Goal: Check status: Check status

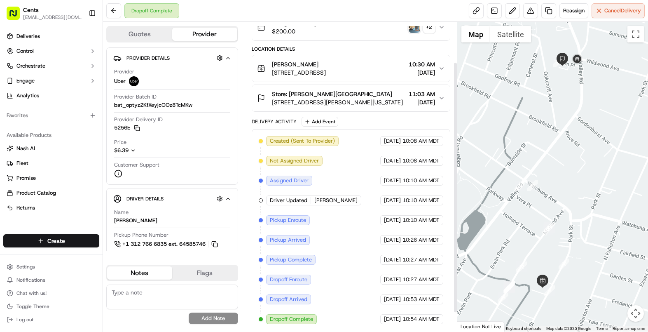
scroll to position [73, 0]
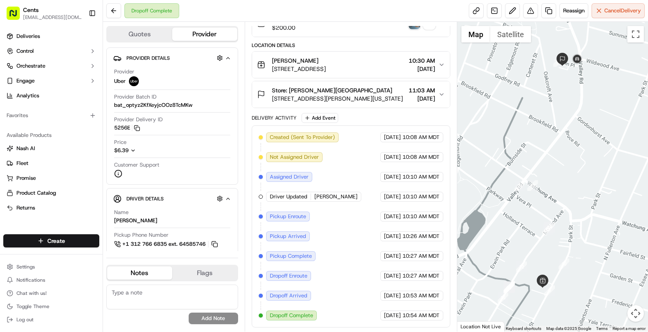
click at [326, 65] on span "204 Park Street, Montclair, NJ 07042, US" at bounding box center [299, 69] width 54 height 8
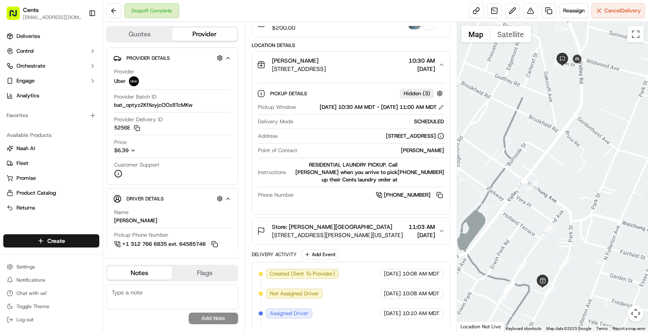
click at [341, 239] on span "[STREET_ADDRESS][PERSON_NAME][US_STATE]" at bounding box center [337, 235] width 131 height 8
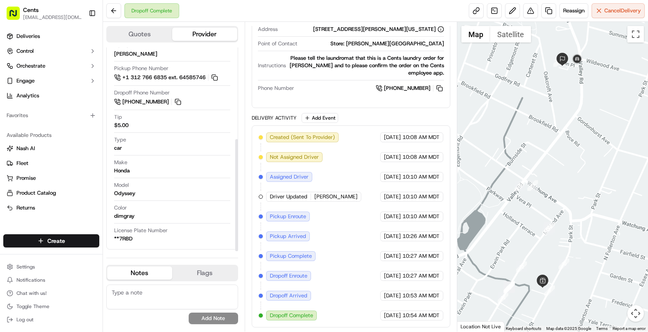
scroll to position [0, 0]
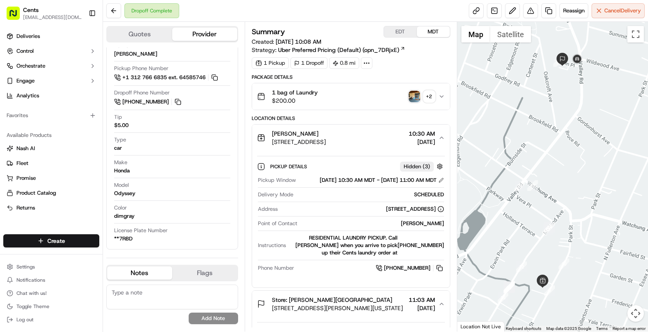
click at [413, 97] on img "button" at bounding box center [415, 97] width 12 height 12
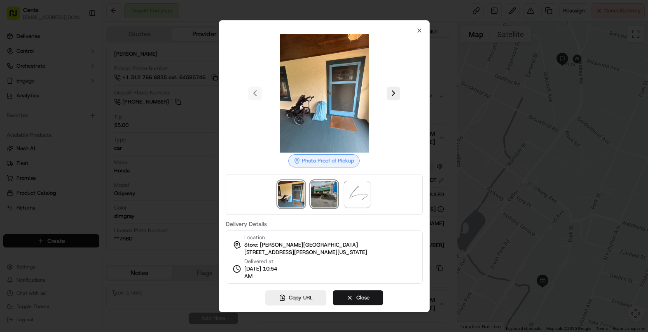
click at [329, 182] on img at bounding box center [324, 194] width 26 height 26
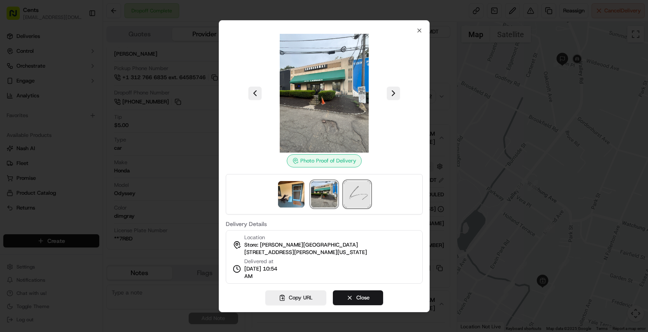
click at [352, 194] on img at bounding box center [357, 194] width 26 height 26
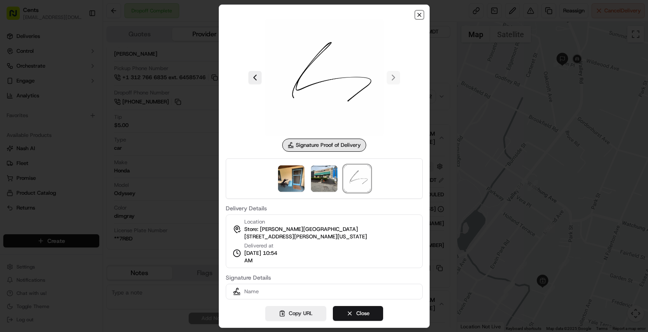
click at [420, 16] on icon "button" at bounding box center [419, 15] width 7 height 7
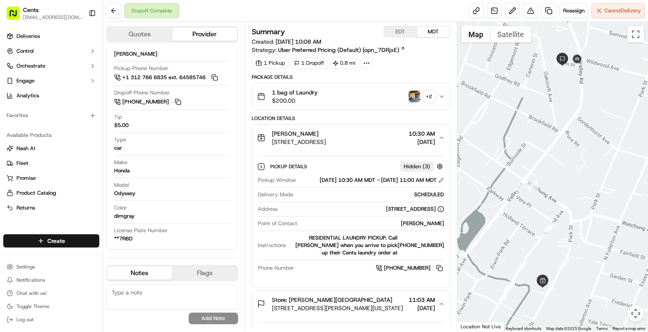
click at [441, 98] on icon "button" at bounding box center [441, 96] width 7 height 7
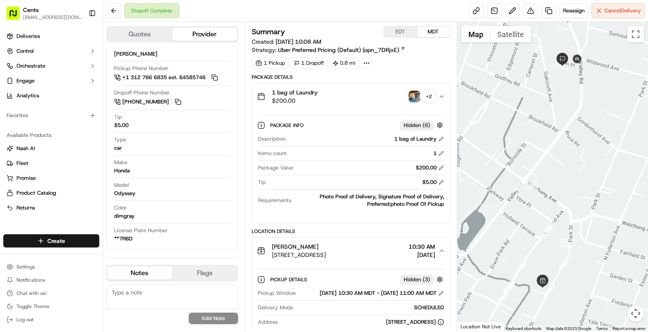
click at [352, 91] on div "1 bag of Laundry $200.00 + 2" at bounding box center [347, 96] width 181 height 16
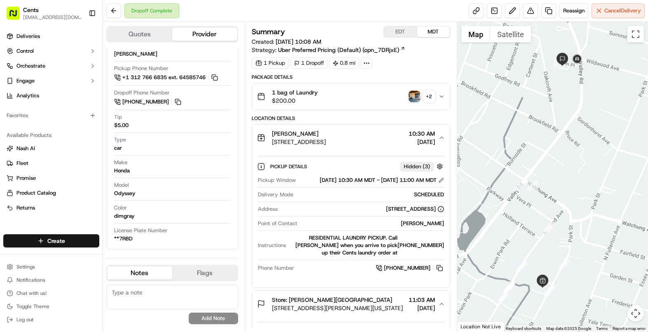
click at [352, 91] on div "1 bag of Laundry $200.00 + 2" at bounding box center [347, 96] width 181 height 16
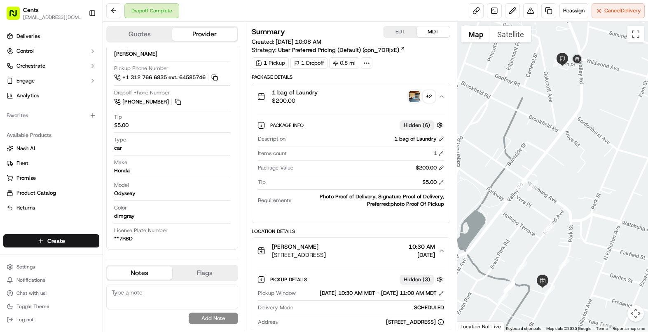
click at [416, 92] on img "button" at bounding box center [415, 97] width 12 height 12
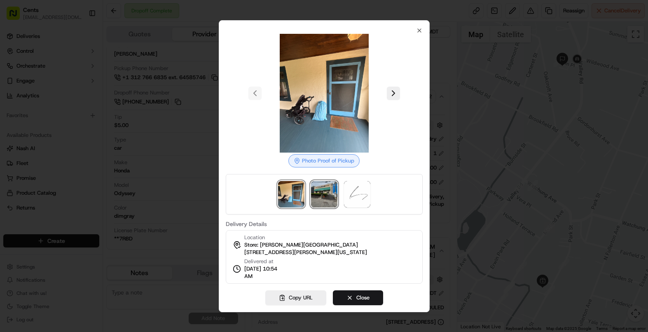
click at [318, 192] on img at bounding box center [324, 194] width 26 height 26
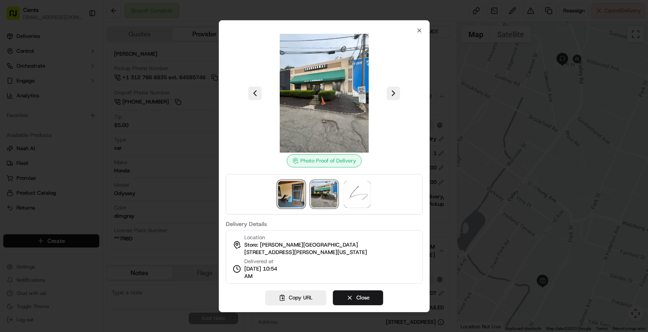
click at [296, 194] on img at bounding box center [291, 194] width 26 height 26
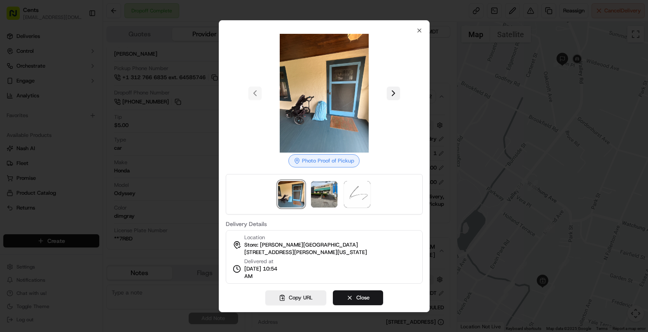
click at [389, 95] on button at bounding box center [393, 92] width 13 height 13
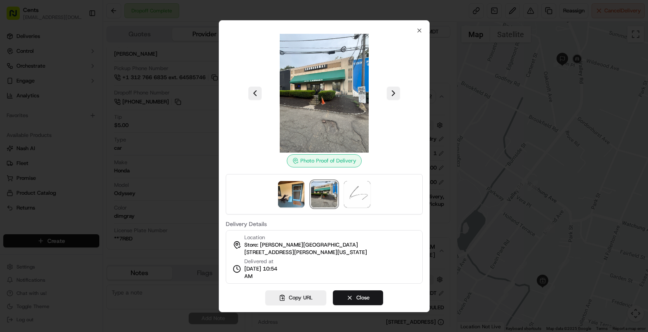
click at [343, 103] on img at bounding box center [324, 93] width 119 height 119
click at [320, 98] on img at bounding box center [324, 93] width 119 height 119
click at [416, 29] on icon "button" at bounding box center [419, 30] width 7 height 7
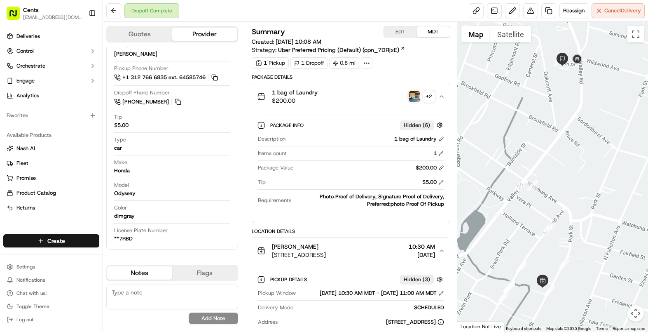
click at [359, 103] on div "1 bag of Laundry $200.00 + 2" at bounding box center [347, 96] width 181 height 16
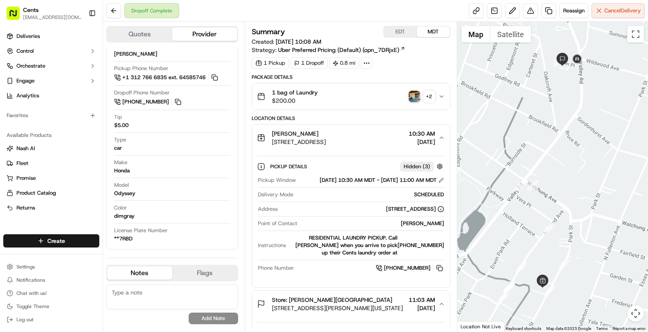
click at [359, 103] on div "1 bag of Laundry $200.00 + 2" at bounding box center [347, 96] width 181 height 16
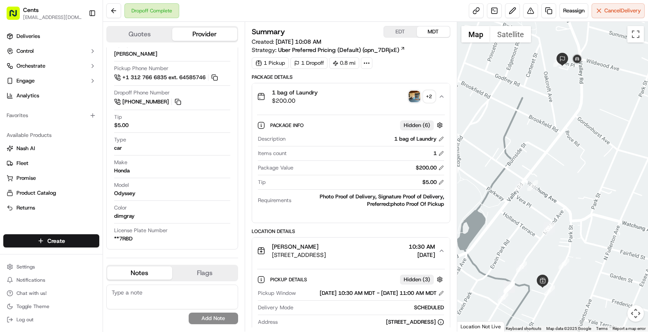
click at [443, 100] on button "1 bag of Laundry $200.00 + 2" at bounding box center [351, 96] width 198 height 26
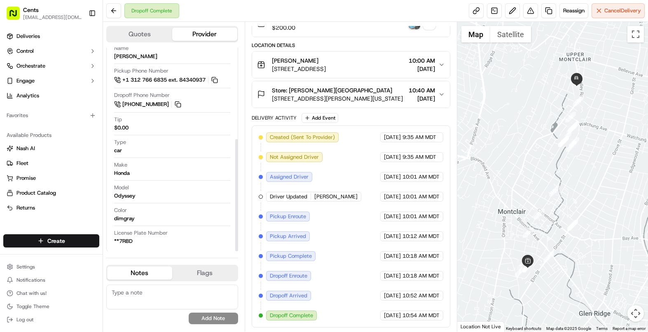
scroll to position [166, 0]
click at [326, 65] on span "[STREET_ADDRESS]" at bounding box center [299, 69] width 54 height 8
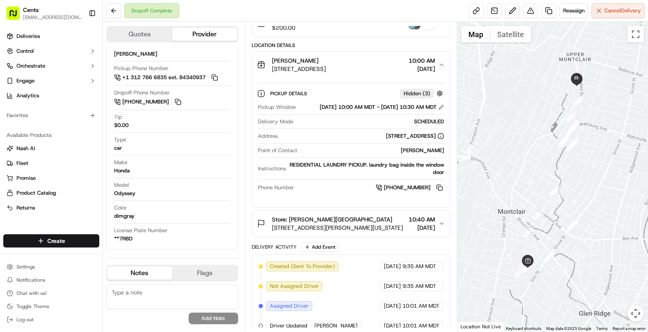
click at [326, 63] on div "[PERSON_NAME]" at bounding box center [299, 60] width 54 height 8
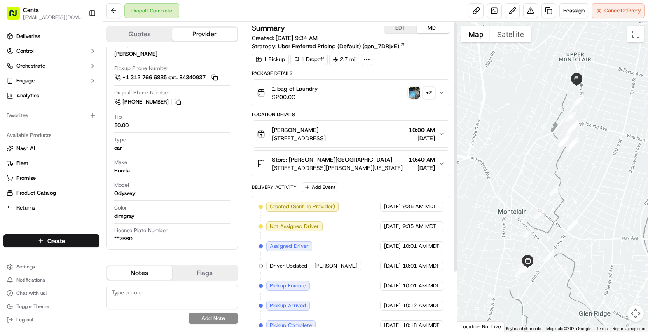
scroll to position [0, 0]
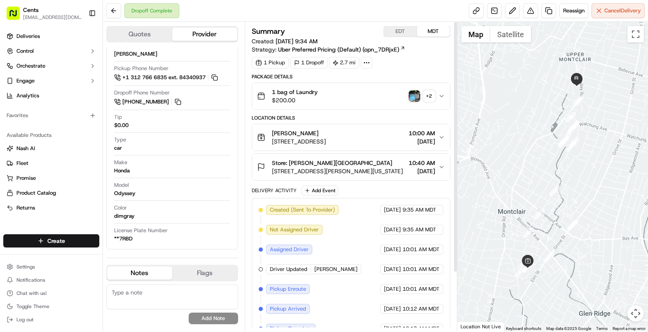
click at [395, 93] on div "1 bag of Laundry $200.00 + 2" at bounding box center [347, 96] width 181 height 16
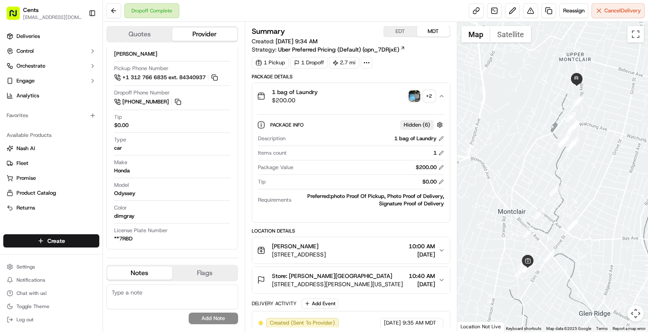
click at [415, 96] on img "button" at bounding box center [415, 96] width 12 height 12
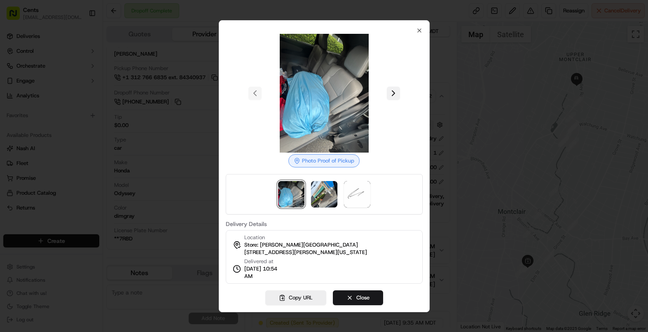
click at [392, 92] on button at bounding box center [393, 92] width 13 height 13
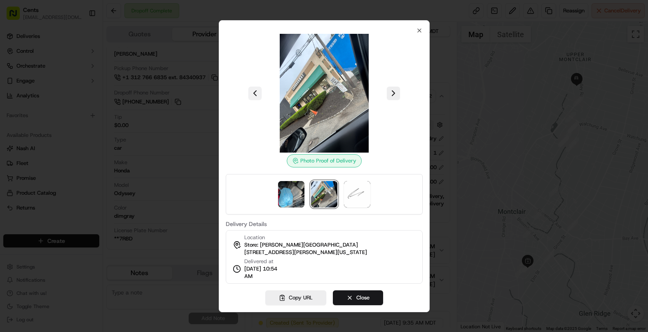
click at [260, 91] on button at bounding box center [254, 92] width 13 height 13
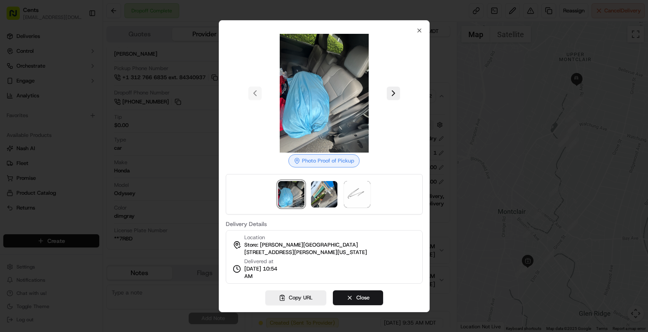
click at [411, 32] on div "Photo Proof of Pickup Delivery Details Location Store: [PERSON_NAME][GEOGRAPHIC…" at bounding box center [324, 155] width 197 height 256
click at [423, 30] on div "Photo Proof of Pickup Delivery Details Location Store: [PERSON_NAME][GEOGRAPHIC…" at bounding box center [324, 166] width 211 height 292
click at [413, 30] on div "Photo Proof of Pickup Delivery Details Location Store: [PERSON_NAME][GEOGRAPHIC…" at bounding box center [324, 155] width 197 height 256
click at [417, 30] on icon "button" at bounding box center [419, 30] width 7 height 7
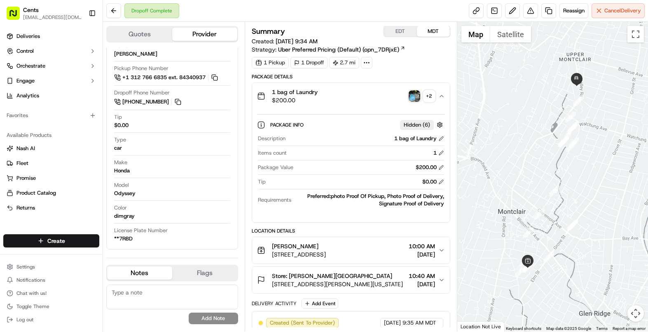
click at [382, 100] on div "1 bag of Laundry $200.00 + 2" at bounding box center [347, 96] width 181 height 16
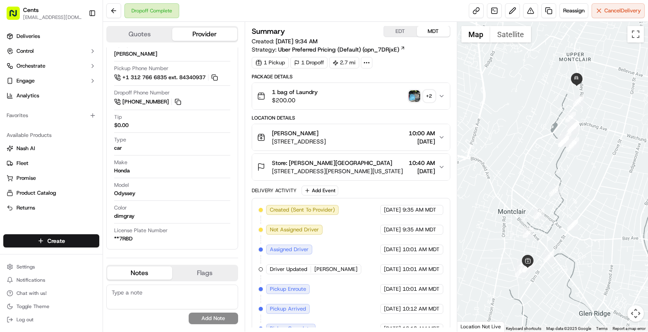
click at [435, 97] on div "1 bag of Laundry $200.00 + 2" at bounding box center [347, 96] width 181 height 16
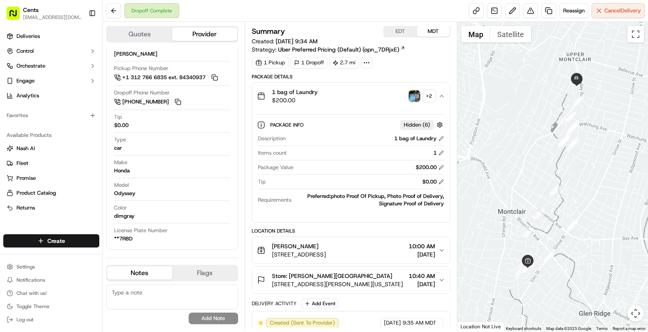
click at [419, 96] on img "button" at bounding box center [415, 96] width 12 height 12
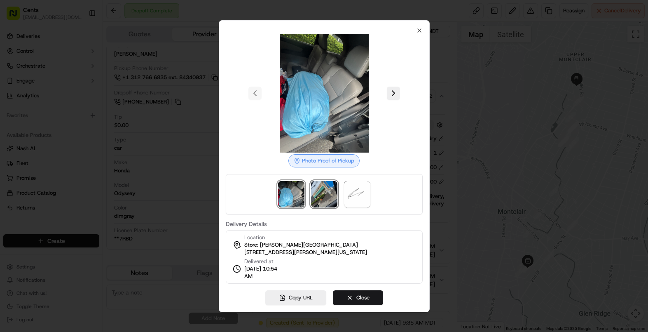
click at [323, 198] on img at bounding box center [324, 194] width 26 height 26
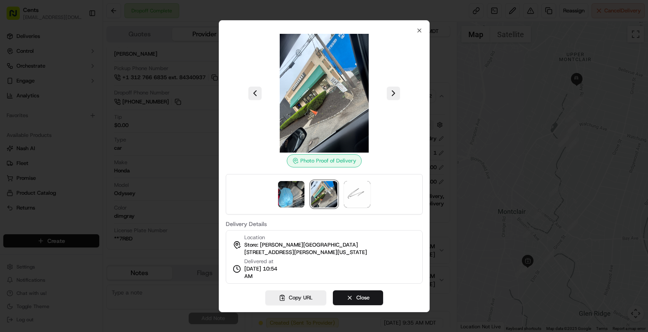
click at [341, 90] on img at bounding box center [324, 93] width 119 height 119
click at [417, 28] on icon "button" at bounding box center [419, 30] width 7 height 7
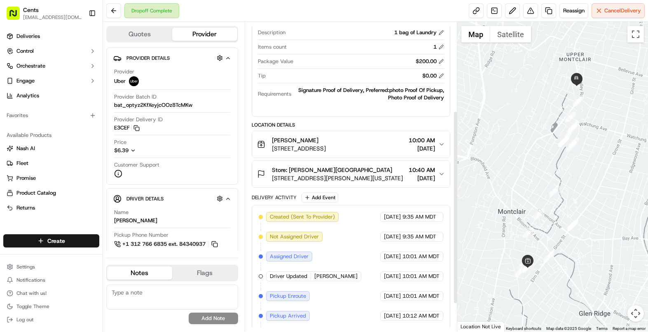
scroll to position [55, 0]
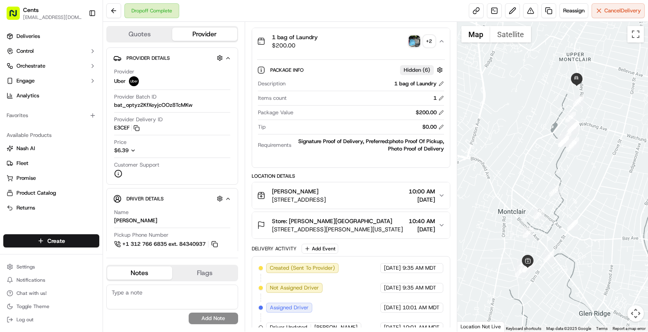
click at [416, 44] on img "button" at bounding box center [415, 41] width 12 height 12
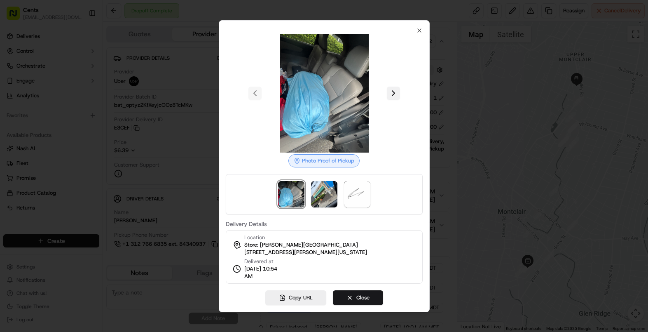
click at [391, 97] on button at bounding box center [393, 92] width 13 height 13
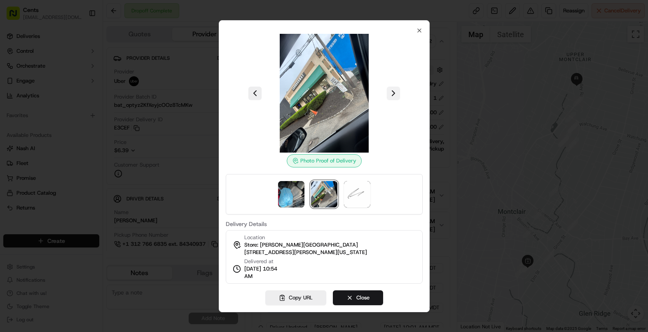
click at [391, 97] on button at bounding box center [393, 92] width 13 height 13
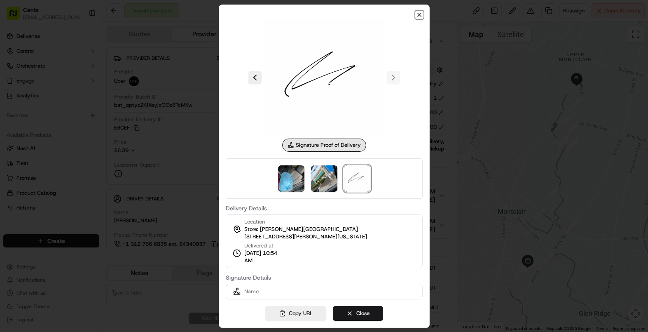
click at [421, 12] on icon "button" at bounding box center [419, 15] width 7 height 7
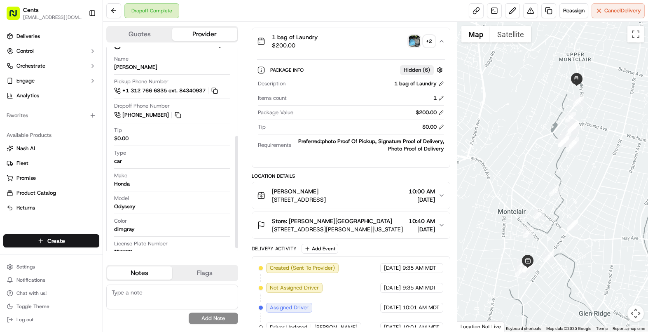
scroll to position [140, 0]
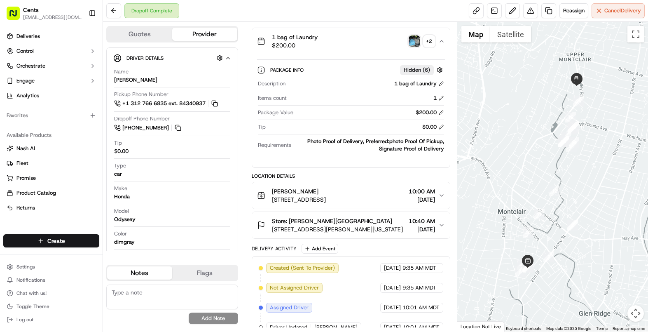
click at [415, 38] on img "button" at bounding box center [415, 41] width 12 height 12
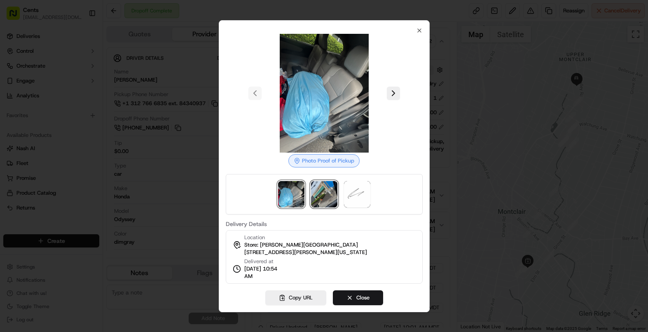
click at [325, 204] on img at bounding box center [324, 194] width 26 height 26
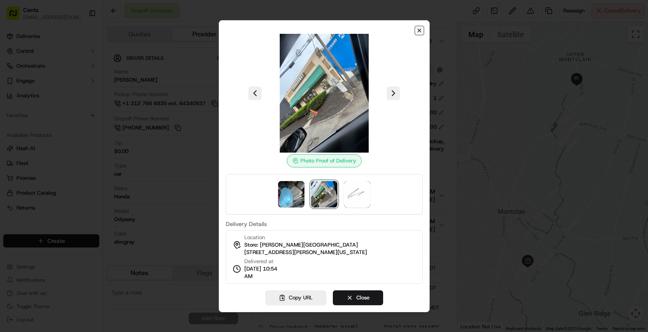
click at [421, 31] on icon "button" at bounding box center [419, 30] width 7 height 7
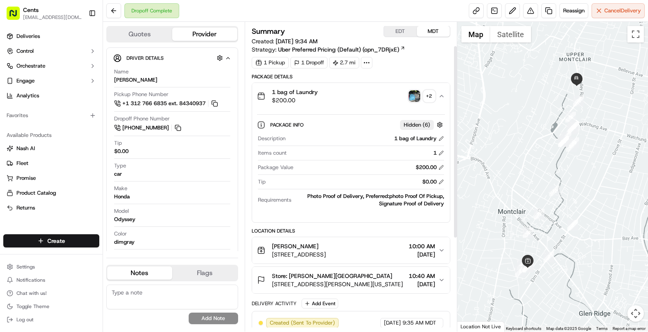
scroll to position [0, 0]
click at [375, 103] on div "1 bag of Laundry $200.00 + 2" at bounding box center [347, 96] width 181 height 16
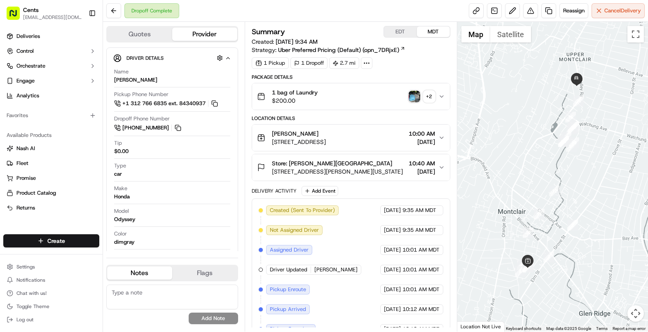
click at [375, 103] on div "1 bag of Laundry $200.00 + 2" at bounding box center [347, 96] width 181 height 16
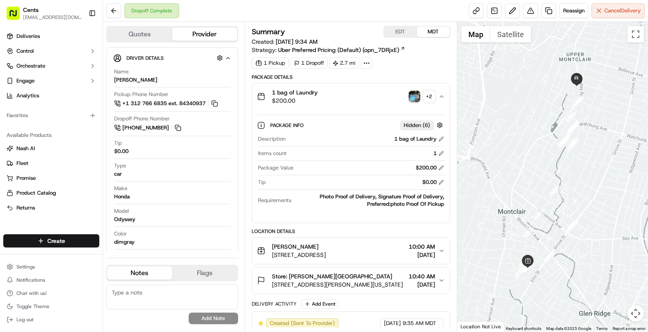
click at [418, 100] on img "button" at bounding box center [415, 97] width 12 height 12
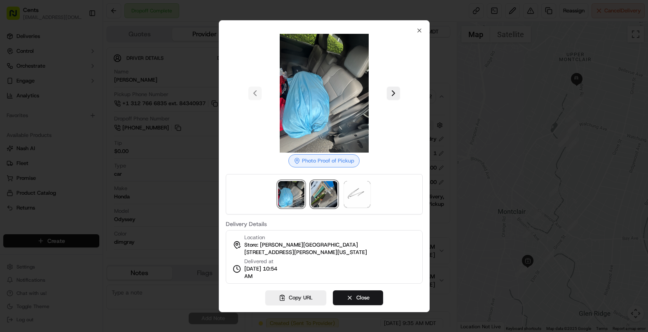
click at [315, 203] on img at bounding box center [324, 194] width 26 height 26
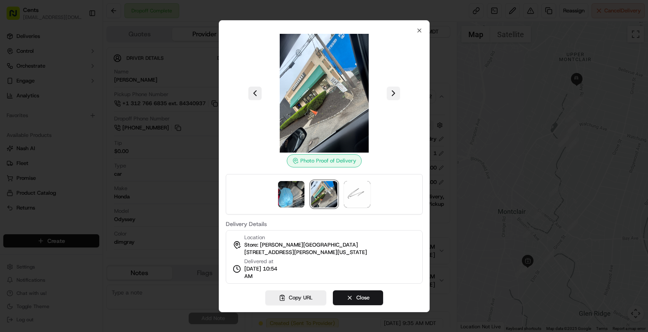
click at [395, 87] on button at bounding box center [393, 92] width 13 height 13
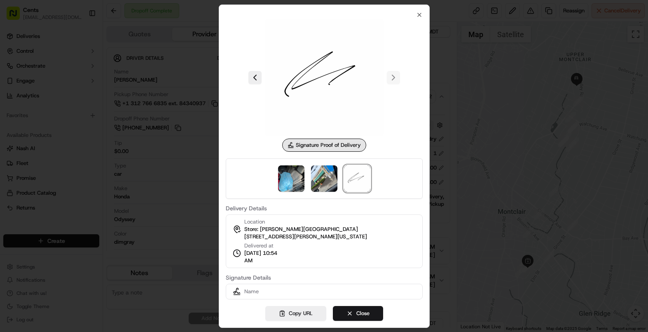
click at [418, 11] on div "Signature Proof of Delivery Delivery Details Location Store: [PERSON_NAME][GEOG…" at bounding box center [324, 166] width 211 height 323
click at [418, 13] on icon "button" at bounding box center [419, 15] width 7 height 7
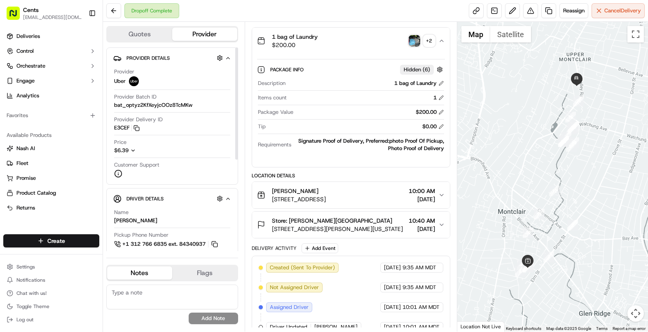
click at [148, 224] on div "Name [PERSON_NAME]" at bounding box center [172, 216] width 116 height 16
click at [320, 197] on span "[STREET_ADDRESS]" at bounding box center [299, 199] width 54 height 8
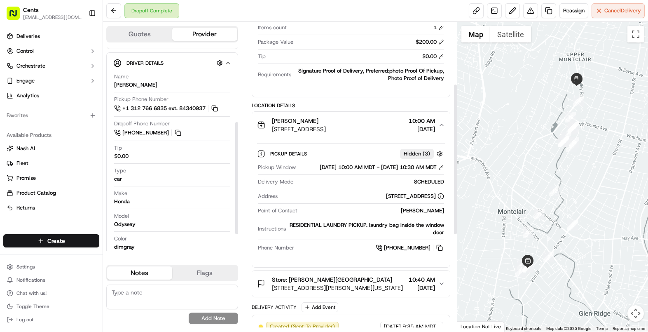
scroll to position [126, 0]
click at [389, 291] on span "[STREET_ADDRESS][PERSON_NAME][US_STATE]" at bounding box center [337, 287] width 131 height 8
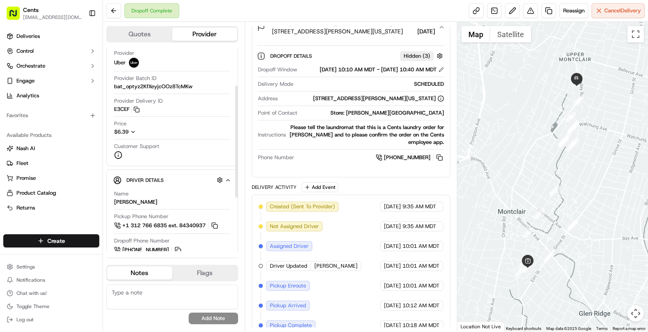
scroll to position [0, 0]
